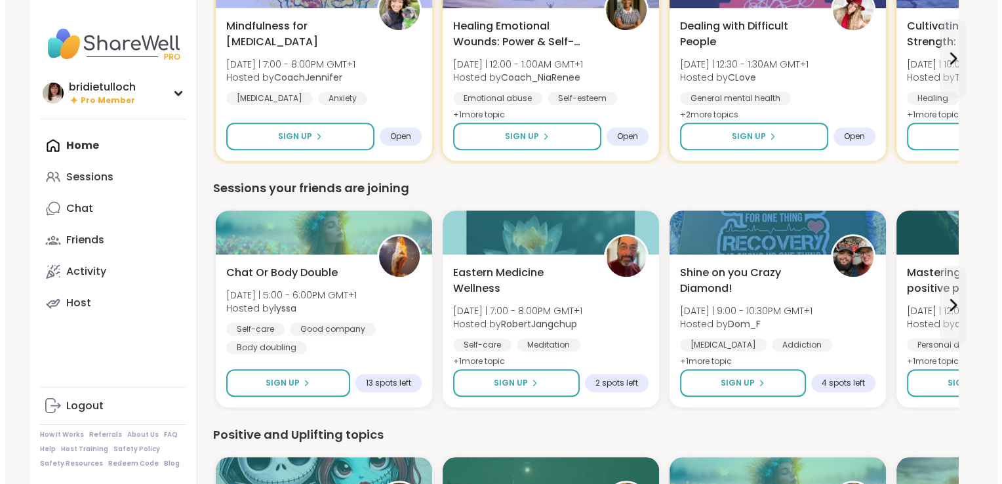
scroll to position [965, 0]
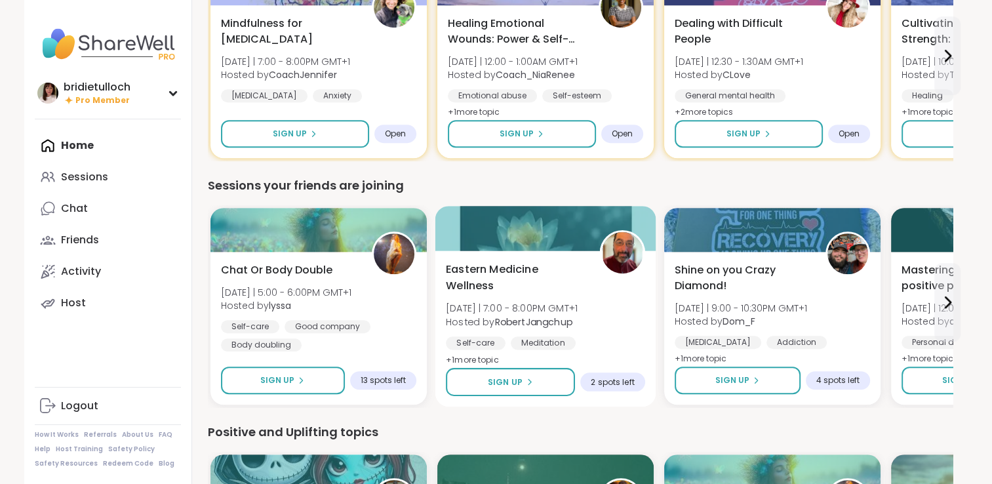
click at [477, 269] on span "Eastern Medicine Wellness" at bounding box center [515, 278] width 139 height 32
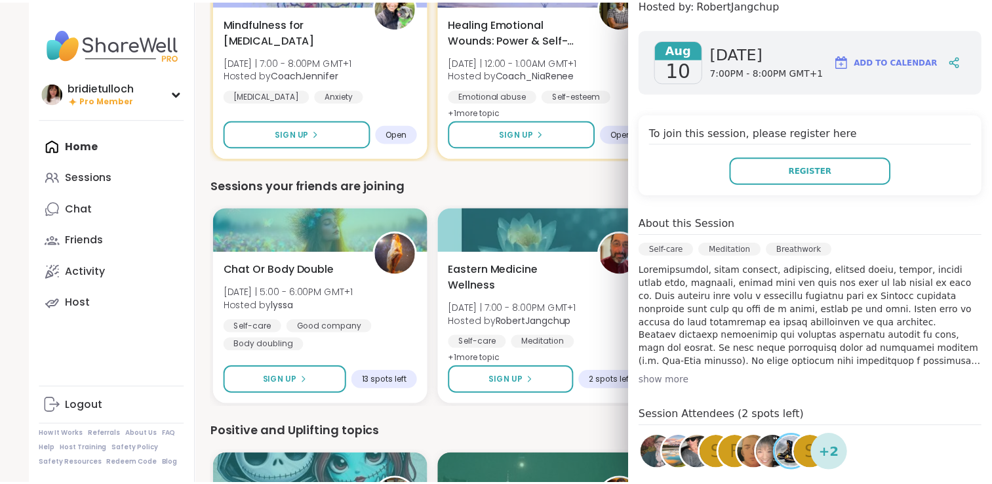
scroll to position [210, 0]
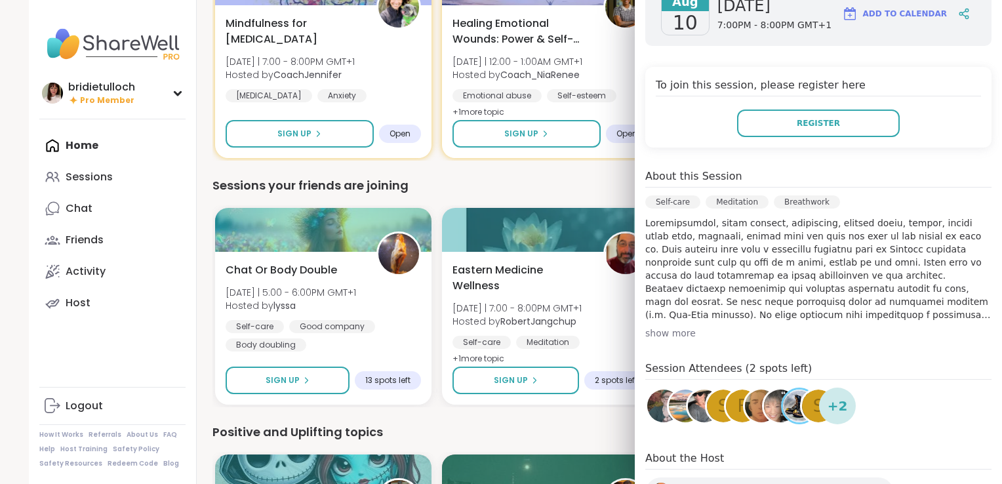
click at [666, 336] on div "show more" at bounding box center [818, 333] width 346 height 13
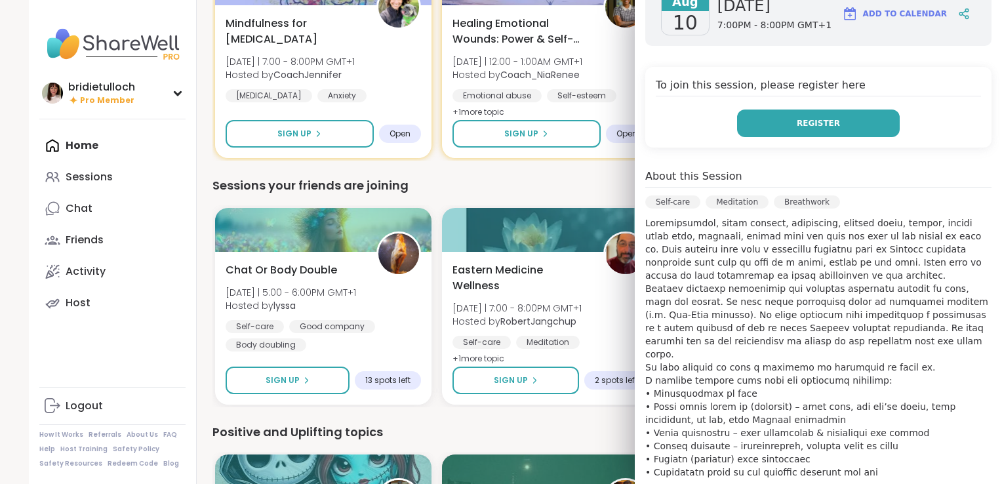
click at [797, 122] on span "Register" at bounding box center [818, 123] width 43 height 12
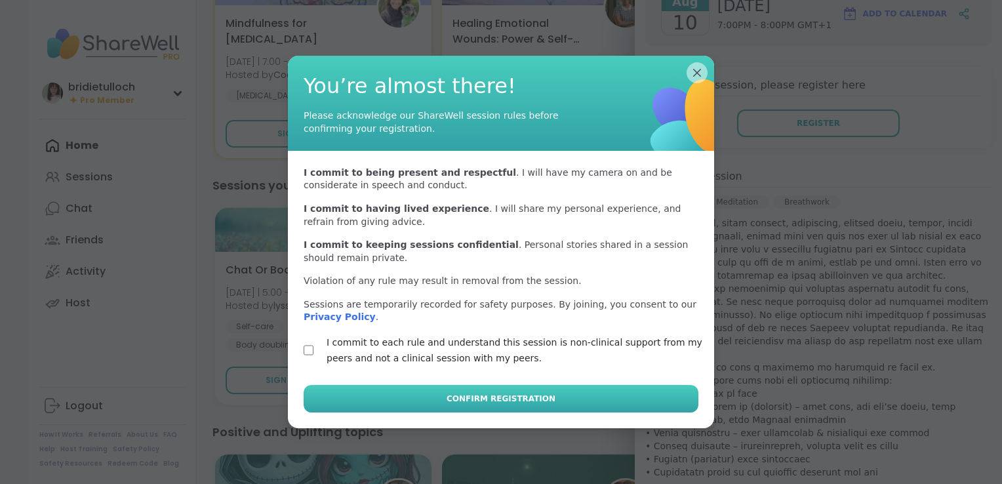
click at [464, 400] on span "Confirm Registration" at bounding box center [501, 399] width 109 height 12
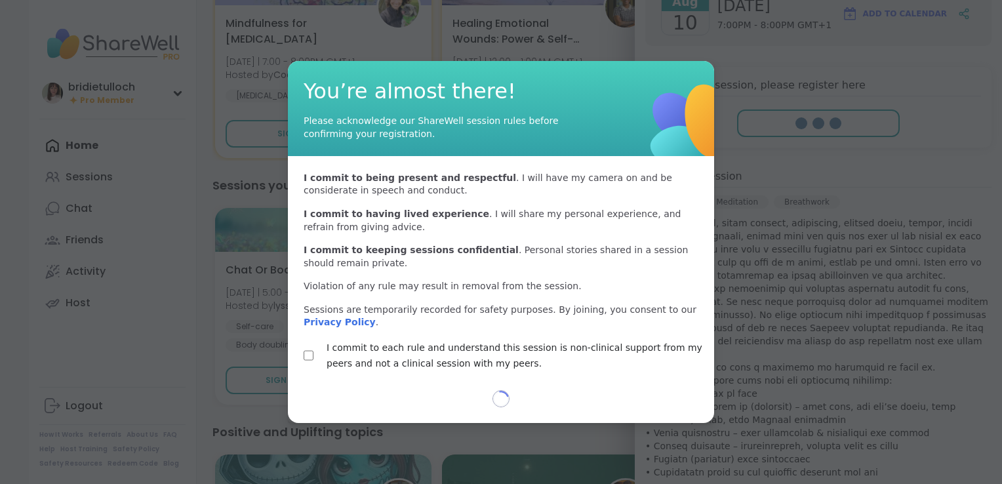
select select "**"
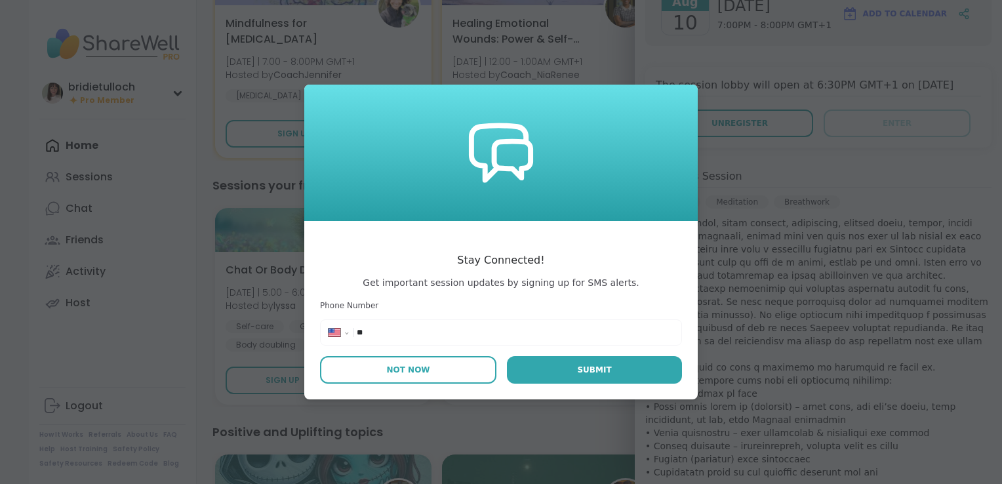
click at [422, 369] on button "Not Now" at bounding box center [408, 370] width 176 height 28
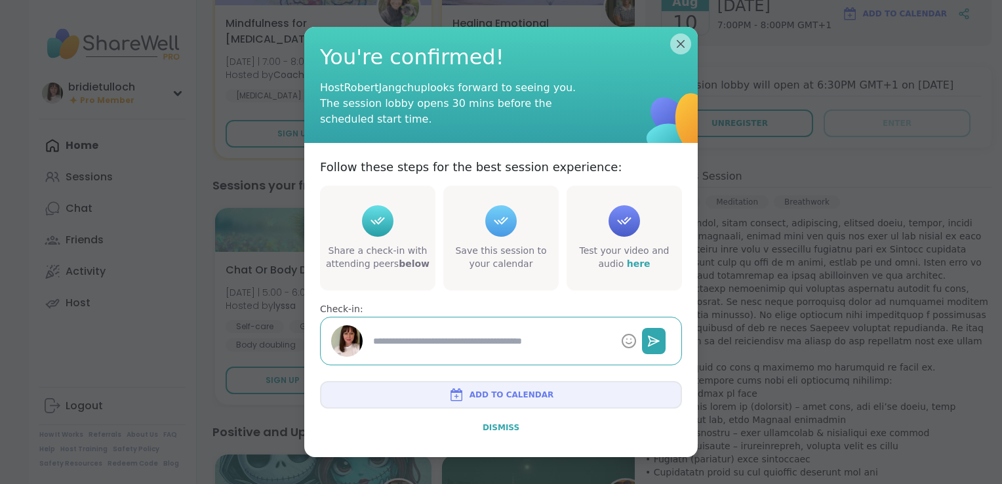
click at [498, 427] on span "Dismiss" at bounding box center [501, 427] width 37 height 9
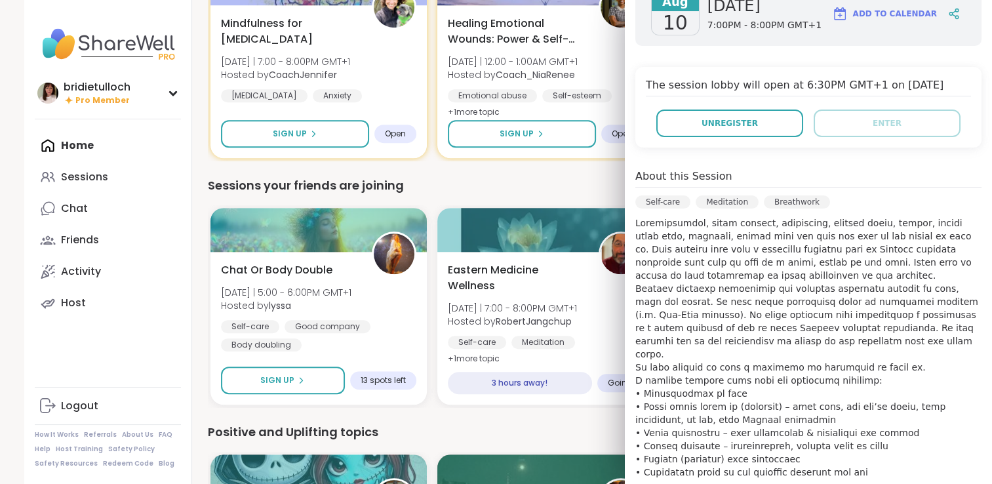
click at [498, 427] on div "Positive and Uplifting topics" at bounding box center [580, 432] width 745 height 18
